Goal: Task Accomplishment & Management: Use online tool/utility

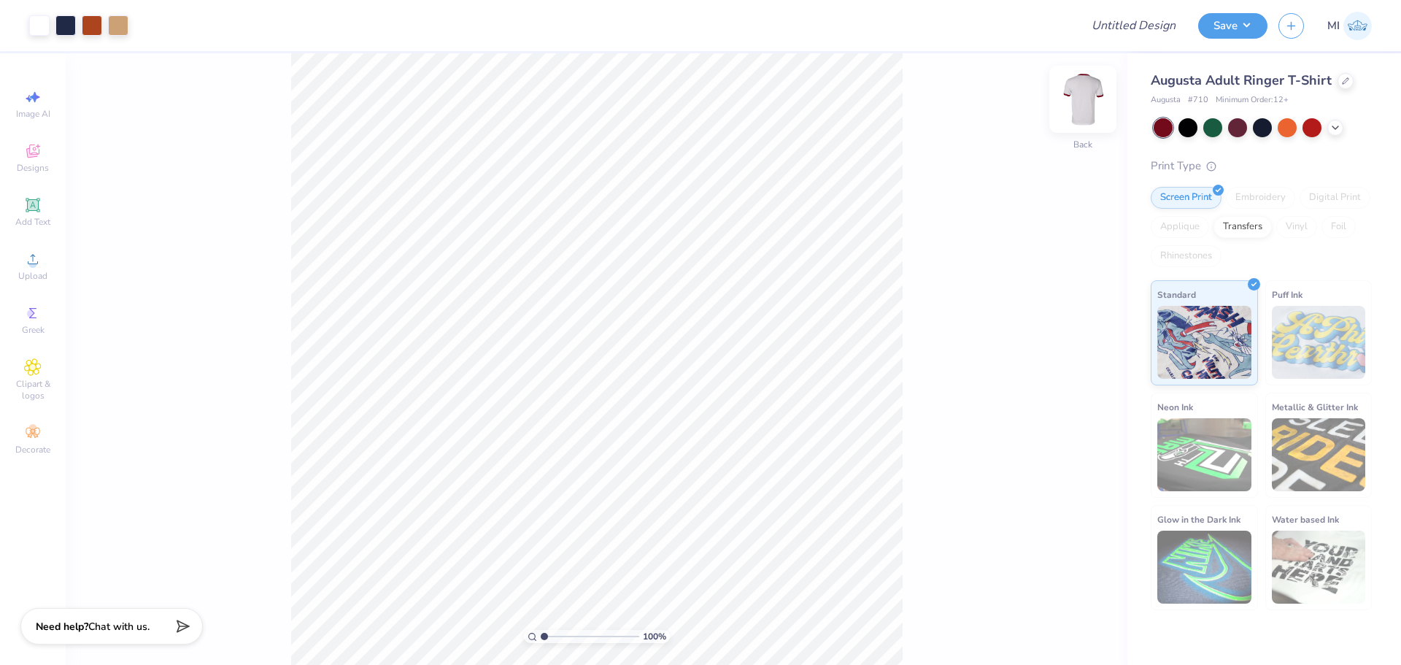
click at [1076, 109] on img at bounding box center [1083, 99] width 58 height 58
click at [1079, 101] on img at bounding box center [1083, 99] width 58 height 58
click at [678, 280] on li "Cut" at bounding box center [717, 274] width 115 height 29
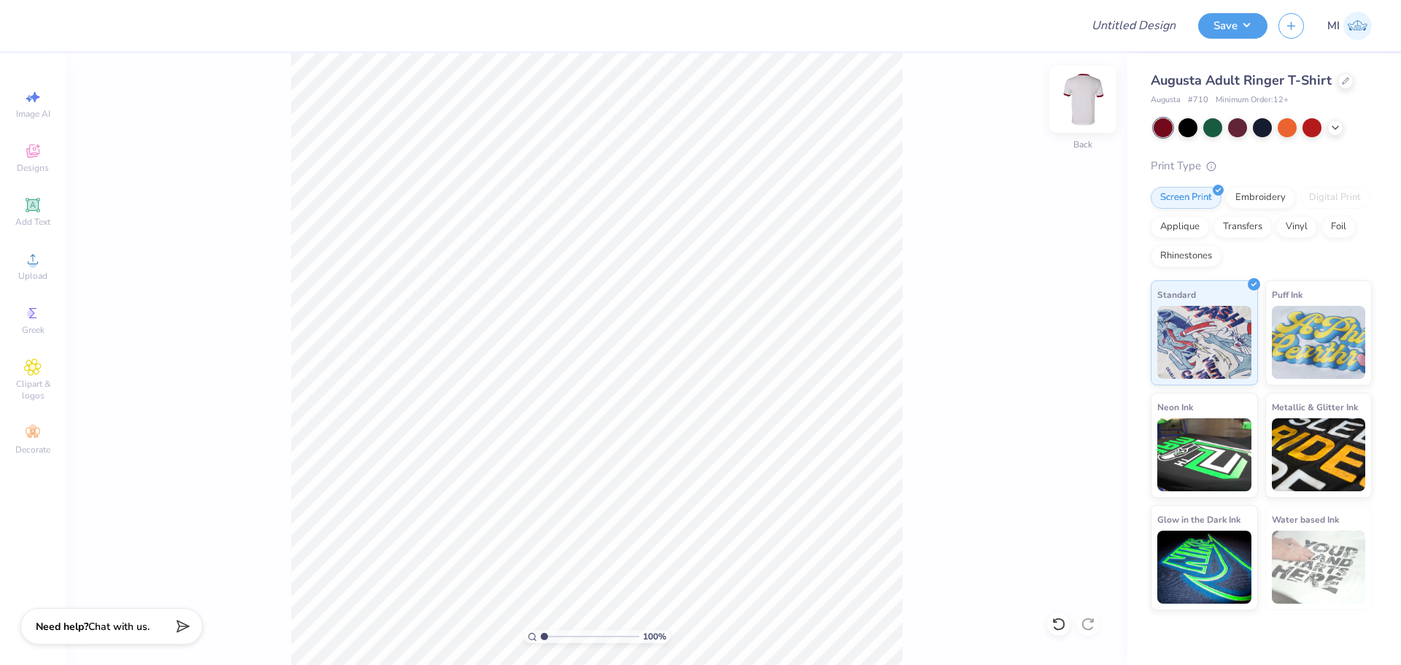
click at [1071, 99] on img at bounding box center [1083, 99] width 58 height 58
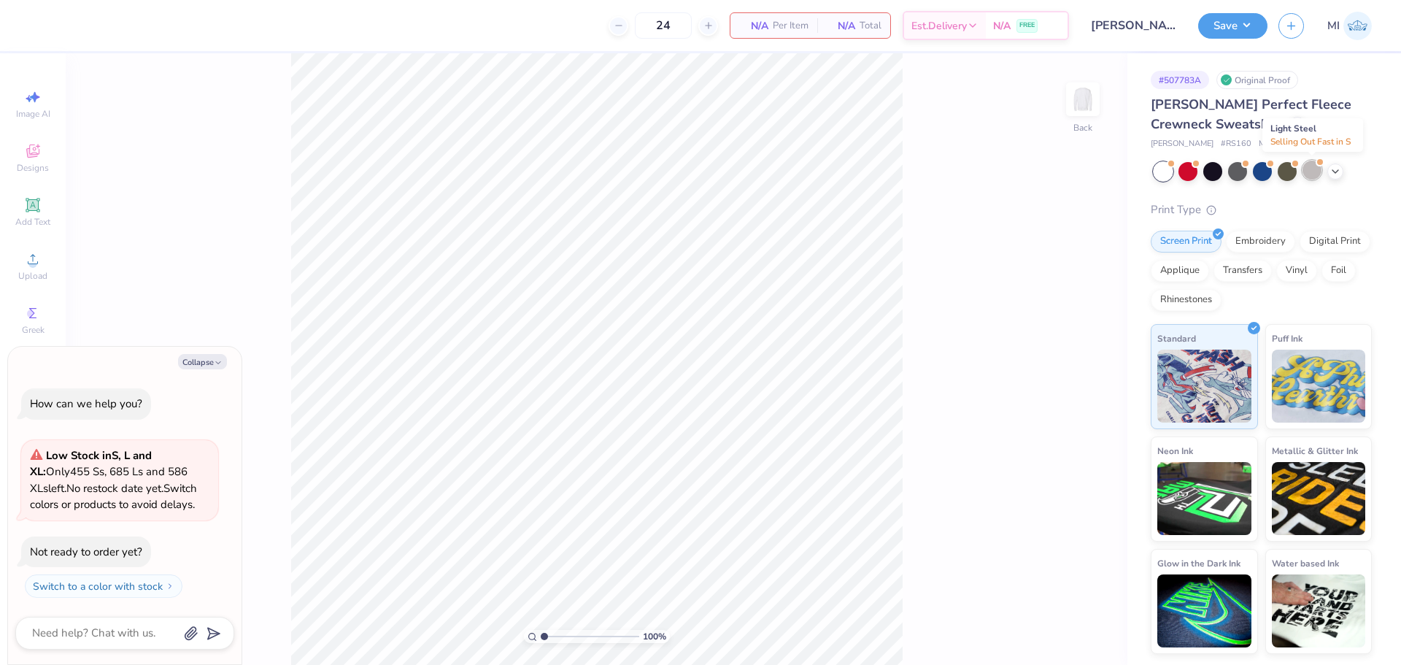
click at [1313, 166] on div at bounding box center [1312, 170] width 19 height 19
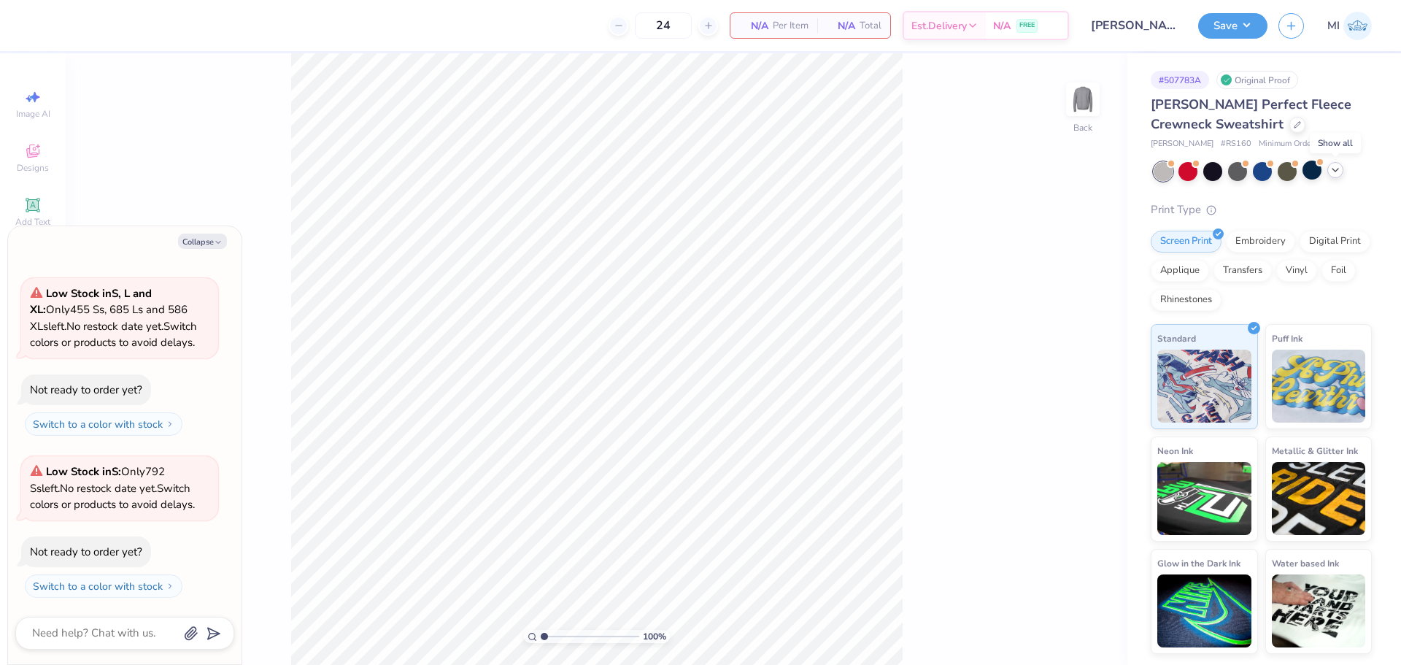
click at [1332, 167] on icon at bounding box center [1336, 170] width 12 height 12
type textarea "x"
